Goal: Task Accomplishment & Management: Use online tool/utility

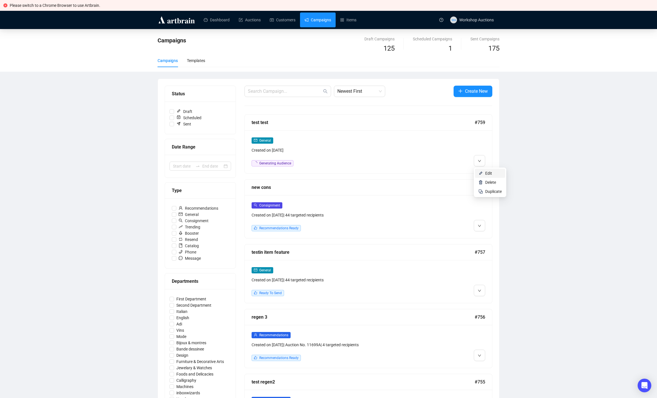
click at [487, 173] on span "Edit" at bounding box center [488, 173] width 7 height 5
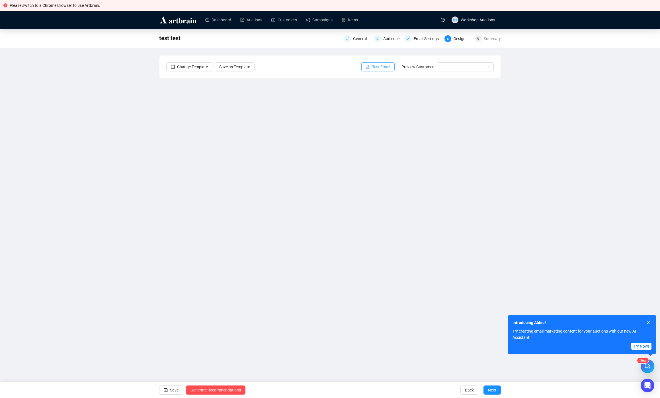
click at [378, 66] on span "Test Email" at bounding box center [381, 67] width 18 height 6
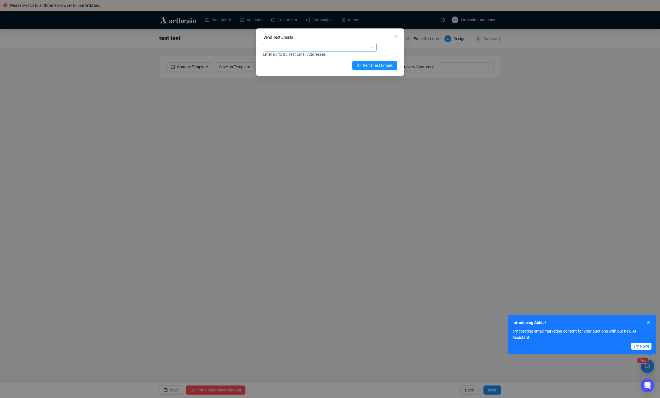
click at [269, 46] on div at bounding box center [317, 47] width 106 height 8
type input "[PERSON_NAME]"
click at [280, 71] on div "[PERSON_NAME][EMAIL_ADDRESS][DOMAIN_NAME]" at bounding box center [319, 68] width 105 height 6
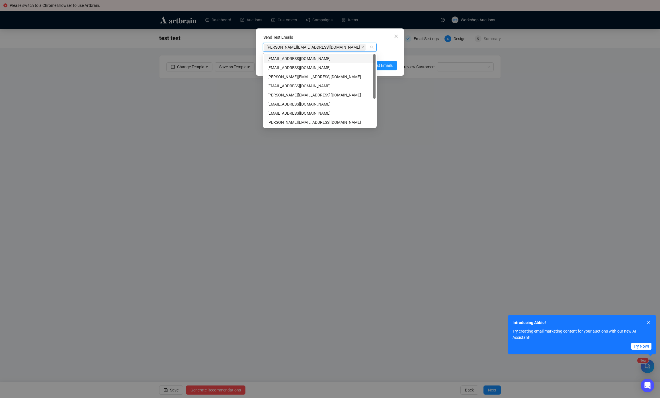
click at [397, 56] on div "Send Test Emails [PERSON_NAME][EMAIL_ADDRESS][DOMAIN_NAME] Enter up to 20 Test …" at bounding box center [330, 51] width 148 height 47
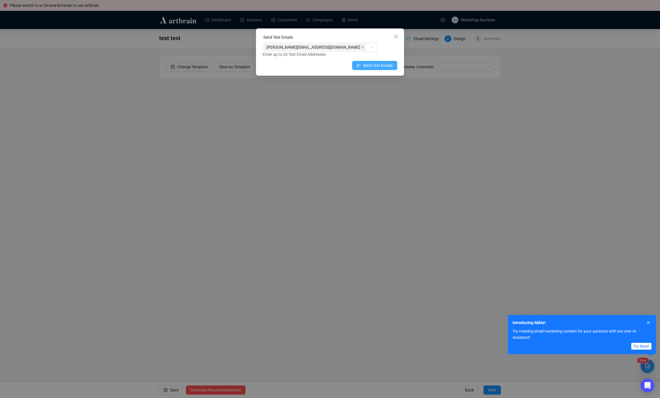
click at [386, 64] on span "Send Test Emails" at bounding box center [378, 65] width 30 height 6
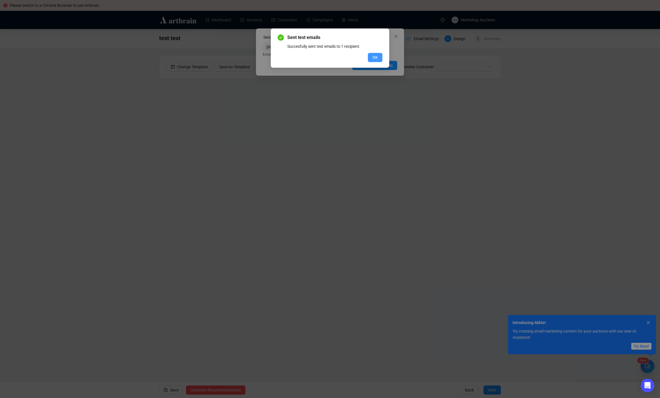
click at [375, 56] on span "OK" at bounding box center [374, 57] width 5 height 6
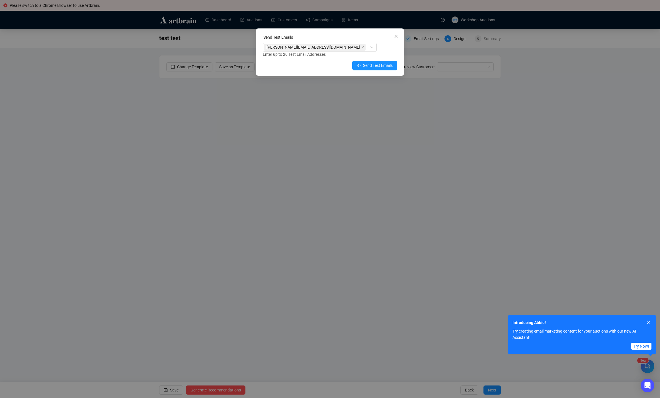
click at [361, 142] on div "Send Test Emails [PERSON_NAME][EMAIL_ADDRESS][DOMAIN_NAME] Enter up to 20 Test …" at bounding box center [330, 199] width 660 height 398
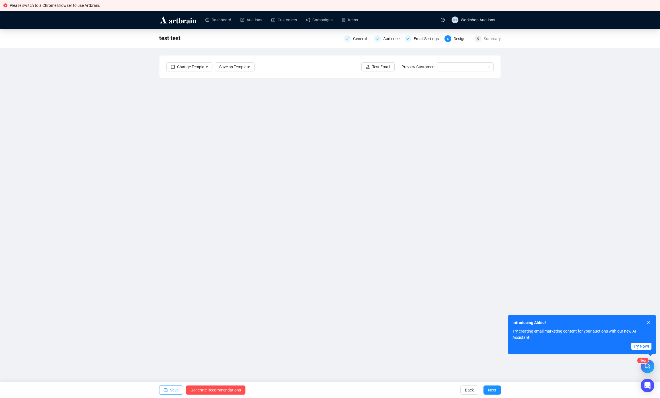
click at [170, 391] on span "Save" at bounding box center [174, 390] width 9 height 16
click at [465, 64] on input "search" at bounding box center [462, 67] width 45 height 9
click at [372, 69] on span "Test Email" at bounding box center [381, 67] width 18 height 6
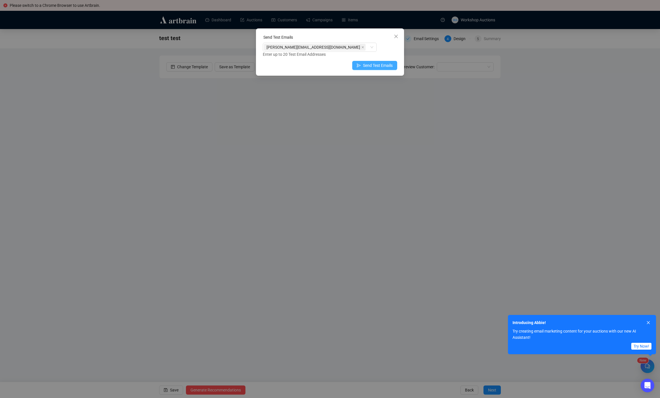
click at [390, 69] on button "Send Test Emails" at bounding box center [374, 65] width 45 height 9
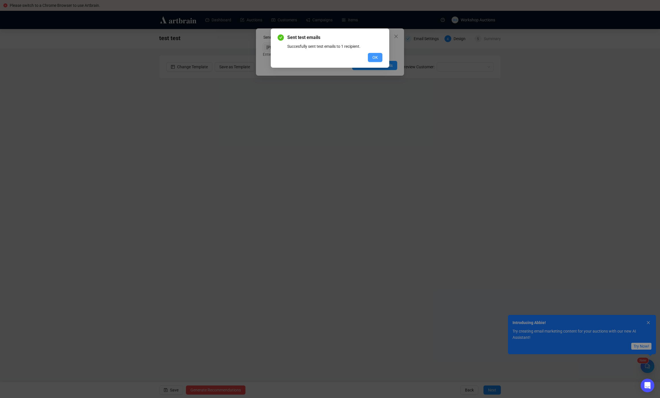
click at [380, 56] on button "OK" at bounding box center [375, 57] width 15 height 9
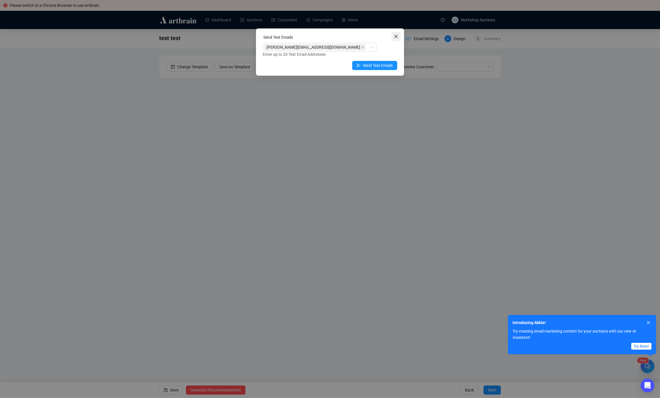
click at [396, 35] on icon "close" at bounding box center [396, 36] width 5 height 5
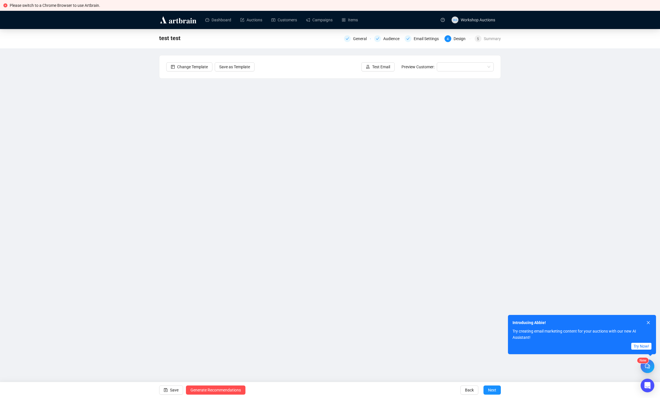
click at [68, 119] on div "test test General Audience Email Settings 4 Design 5 Summary Change Template Sa…" at bounding box center [330, 177] width 660 height 296
click at [325, 18] on link "Campaigns" at bounding box center [319, 20] width 26 height 15
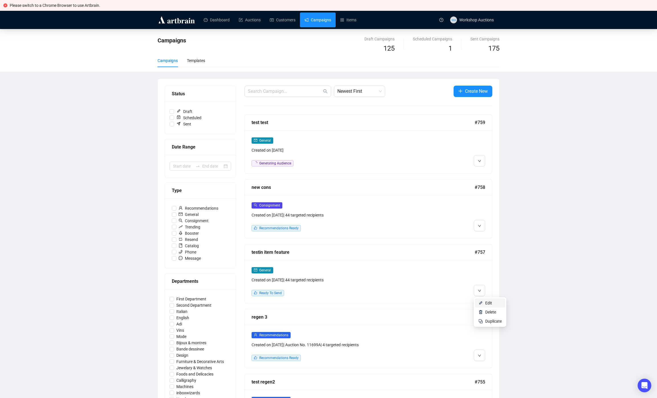
click at [488, 302] on span "Edit" at bounding box center [488, 303] width 7 height 5
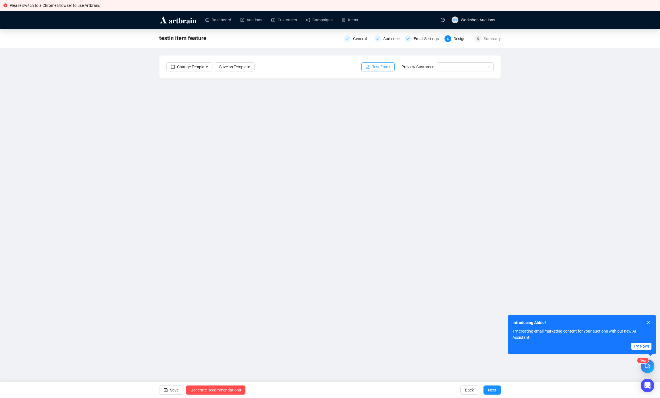
click at [386, 66] on span "Test Email" at bounding box center [381, 67] width 18 height 6
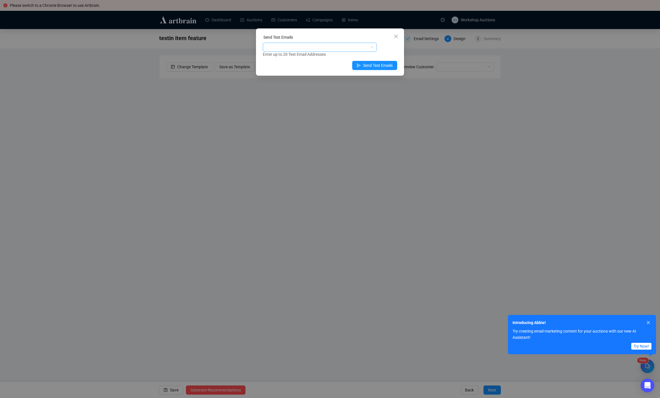
click at [295, 50] on div at bounding box center [317, 47] width 106 height 8
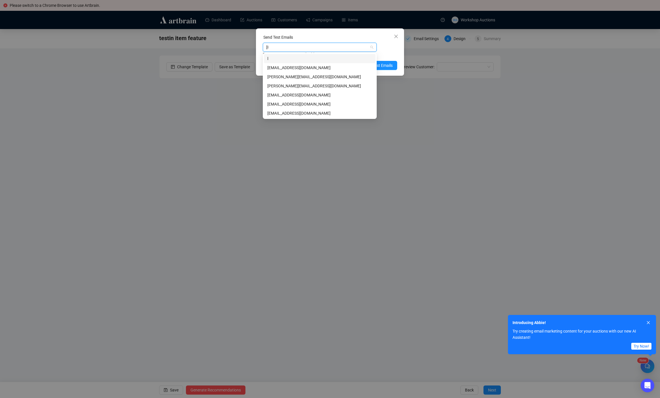
type input "[PERSON_NAME]"
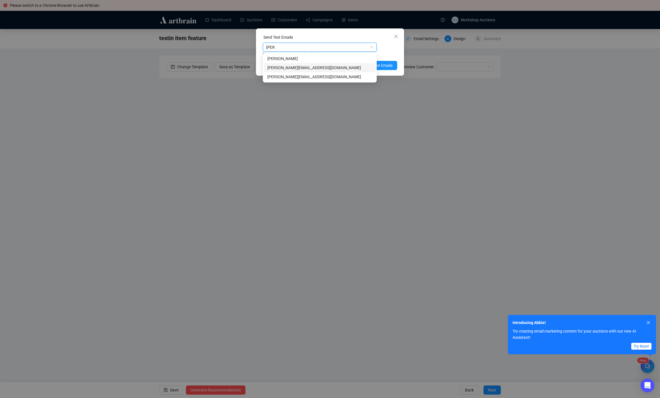
click at [314, 65] on div "[PERSON_NAME][EMAIL_ADDRESS][DOMAIN_NAME]" at bounding box center [319, 68] width 105 height 6
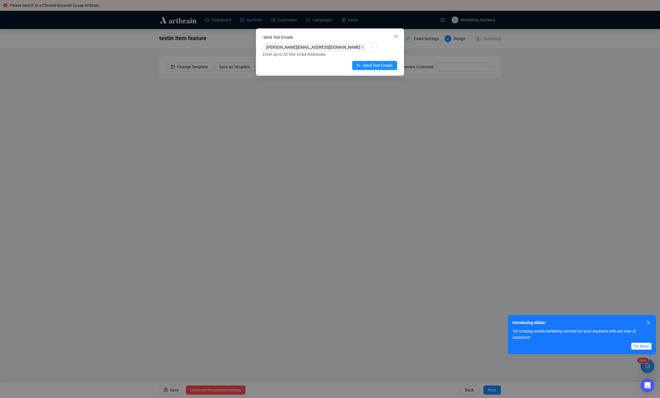
click at [378, 39] on div "Send Test Emails" at bounding box center [330, 38] width 134 height 9
click at [384, 66] on span "Send Test Emails" at bounding box center [378, 65] width 30 height 6
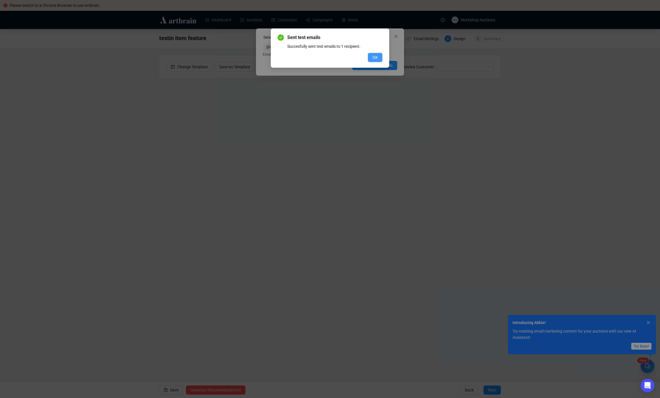
click at [369, 60] on button "OK" at bounding box center [375, 57] width 15 height 9
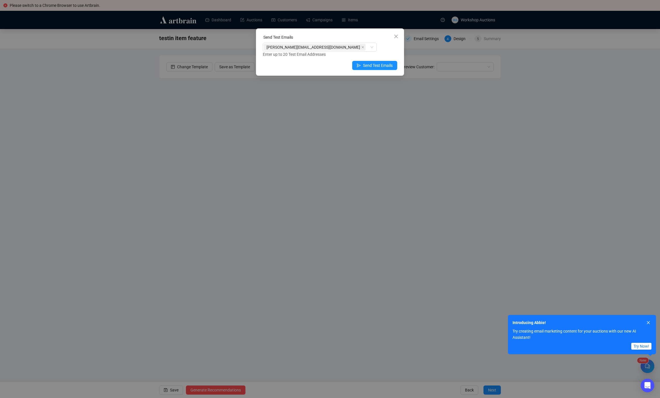
click at [397, 36] on icon "close" at bounding box center [396, 36] width 5 height 5
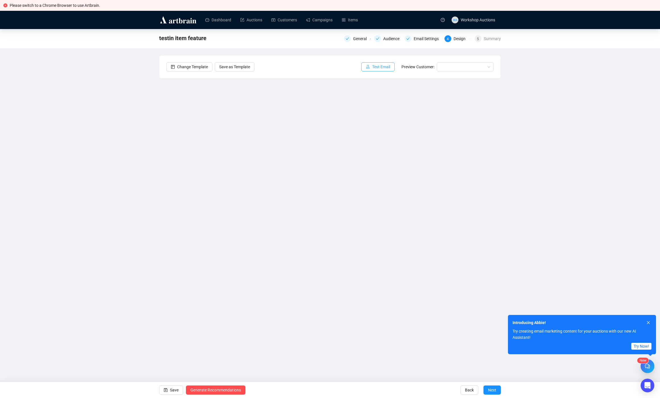
click at [383, 65] on span "Test Email" at bounding box center [381, 67] width 18 height 6
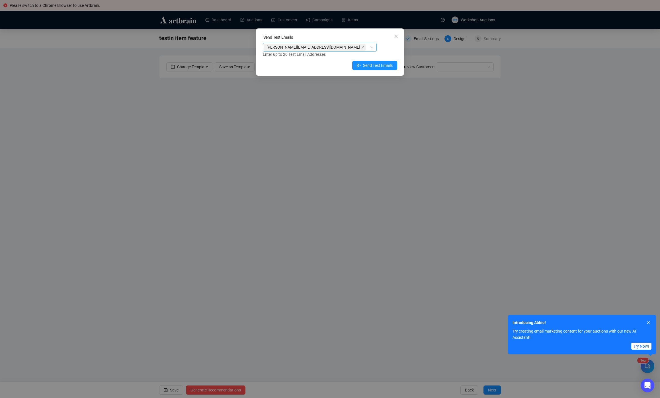
click at [320, 48] on div "[PERSON_NAME][EMAIL_ADDRESS][DOMAIN_NAME]" at bounding box center [317, 47] width 106 height 8
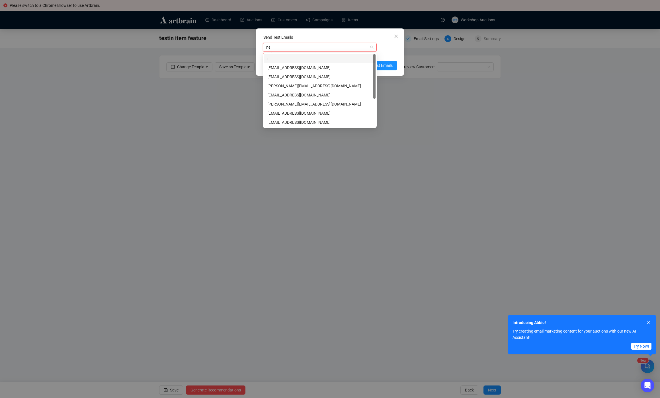
type input "net"
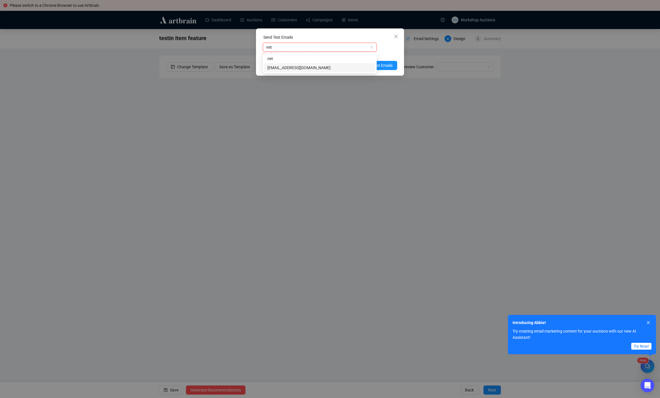
click at [292, 66] on div "[EMAIL_ADDRESS][DOMAIN_NAME]" at bounding box center [319, 68] width 105 height 6
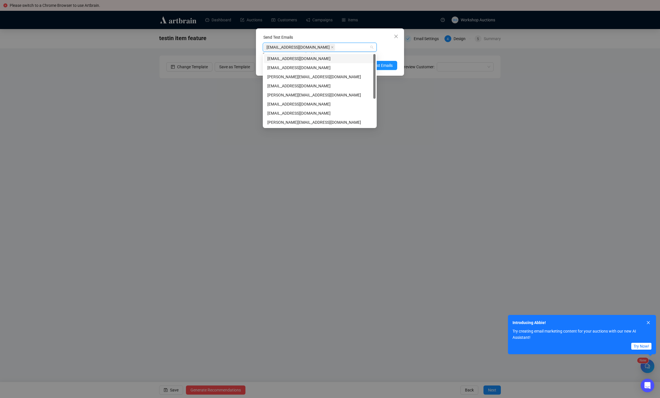
click at [388, 52] on div "Enter up to 20 Test Email Addresses" at bounding box center [330, 54] width 134 height 7
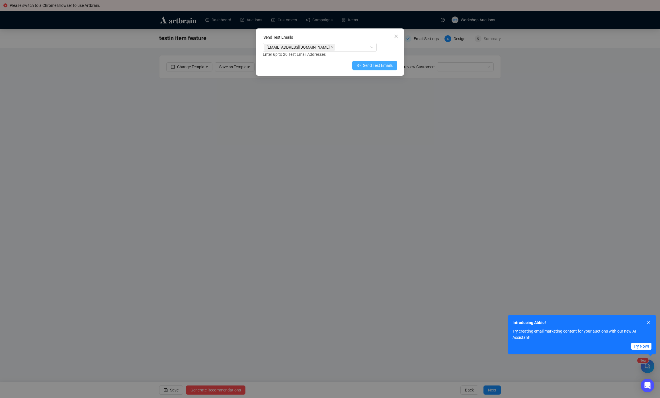
click at [369, 66] on span "Send Test Emails" at bounding box center [378, 65] width 30 height 6
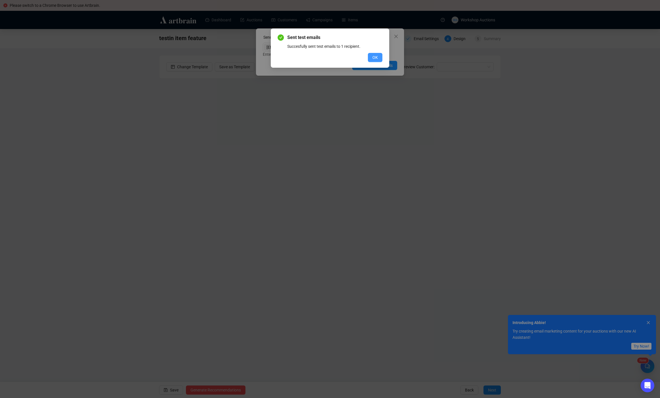
click at [376, 55] on span "OK" at bounding box center [374, 57] width 5 height 6
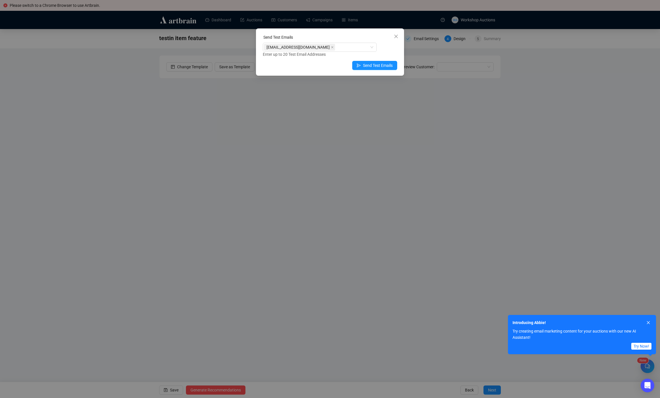
click at [181, 53] on div "Send Test Emails [EMAIL_ADDRESS][DOMAIN_NAME] Enter up to 20 Test Email Address…" at bounding box center [330, 199] width 660 height 398
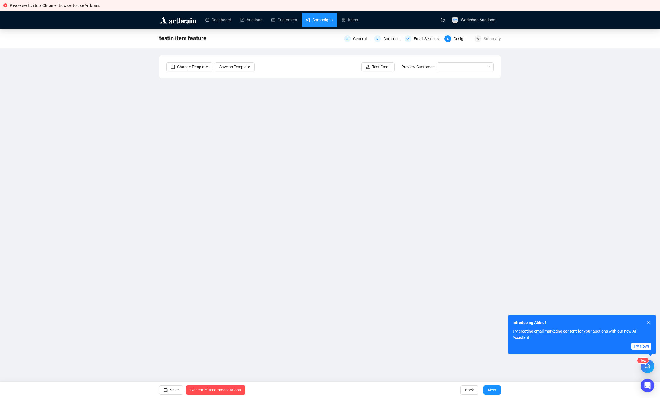
click at [314, 20] on link "Campaigns" at bounding box center [319, 20] width 26 height 15
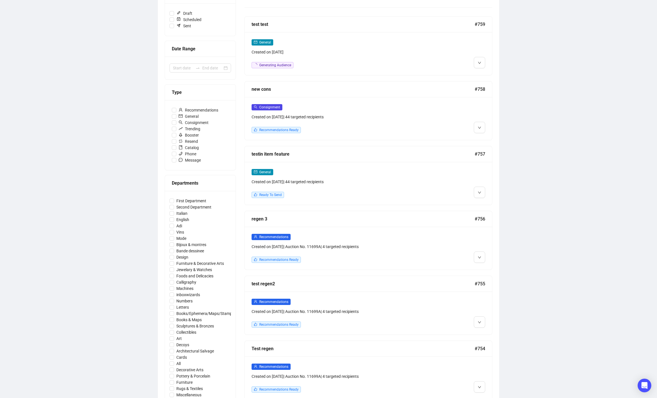
scroll to position [212, 0]
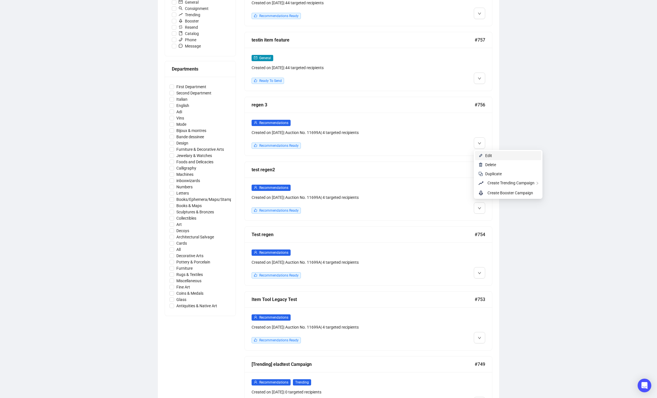
click at [485, 155] on span "Edit" at bounding box center [488, 155] width 7 height 5
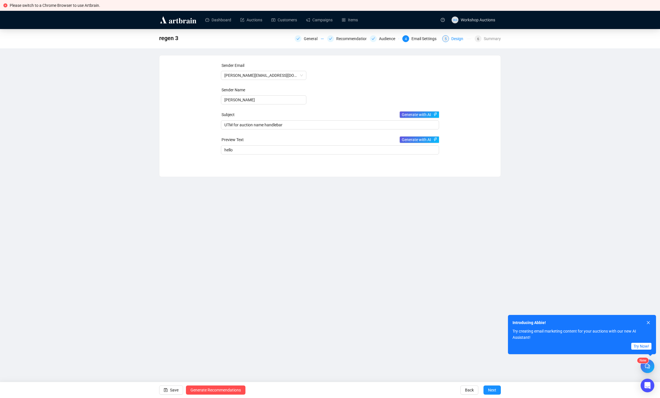
click at [457, 41] on div "Design" at bounding box center [458, 38] width 15 height 7
